Goal: Task Accomplishment & Management: Manage account settings

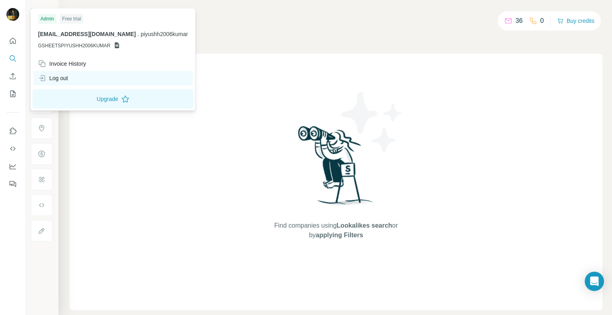
click at [68, 83] on div "Log out" at bounding box center [113, 78] width 160 height 14
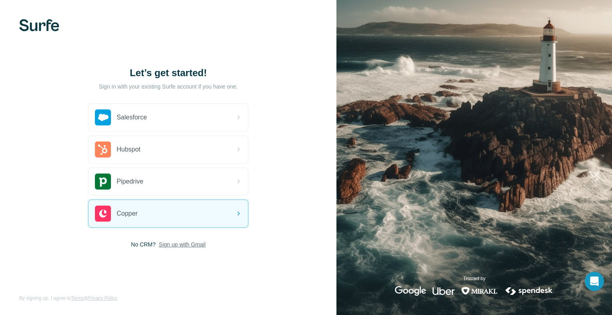
click at [186, 246] on span "Sign up with Gmail" at bounding box center [182, 244] width 47 height 8
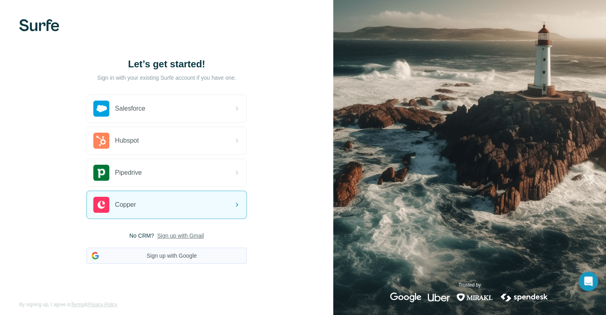
click at [192, 257] on button "Sign up with Google" at bounding box center [167, 256] width 160 height 16
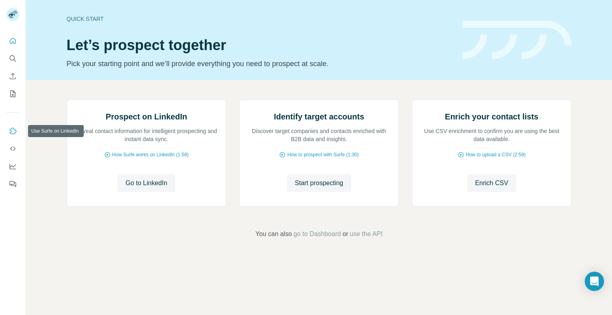
click at [10, 129] on icon "Use Surfe on LinkedIn" at bounding box center [13, 131] width 8 height 8
click at [14, 132] on icon "Use Surfe on LinkedIn" at bounding box center [13, 131] width 8 height 8
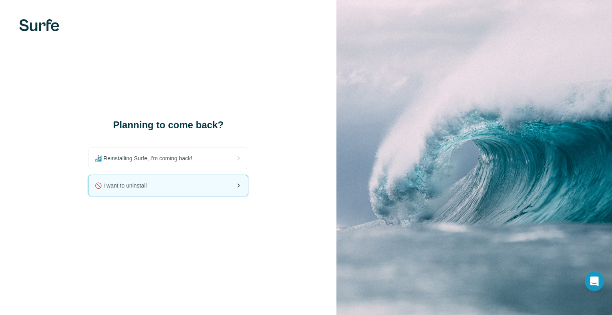
click at [151, 186] on span "🚫 I want to uninstall" at bounding box center [124, 186] width 58 height 8
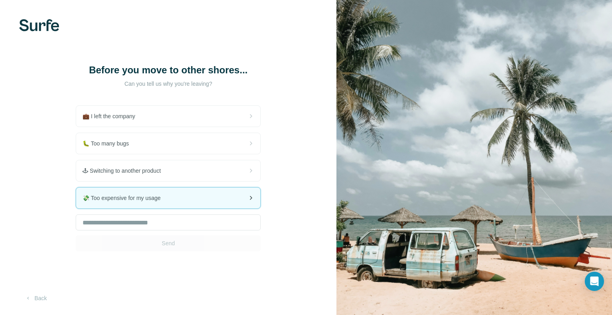
click at [162, 205] on div "💸 Too expensive for my usage" at bounding box center [168, 198] width 184 height 21
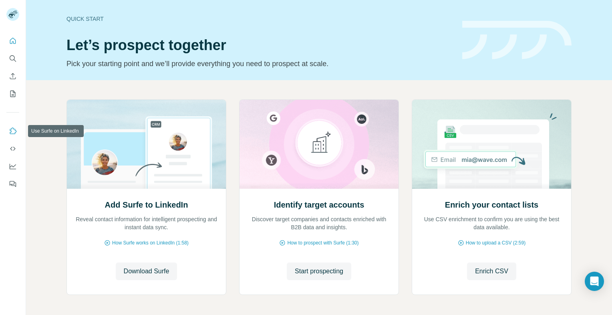
click at [14, 130] on icon "Use Surfe on LinkedIn" at bounding box center [13, 131] width 8 height 8
